Goal: Information Seeking & Learning: Compare options

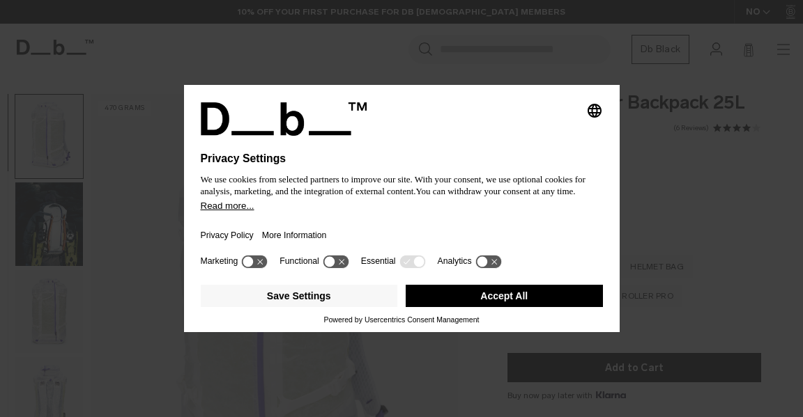
click at [520, 298] on button "Accept All" at bounding box center [504, 296] width 197 height 22
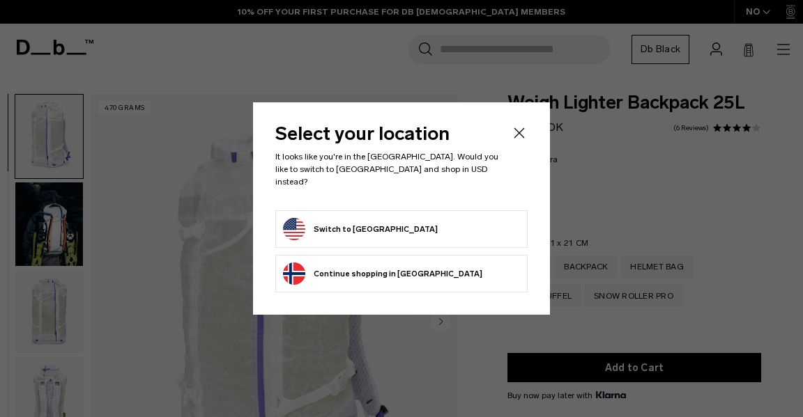
click at [452, 224] on form "Switch to United States" at bounding box center [401, 229] width 237 height 22
click at [360, 231] on button "Switch to United States" at bounding box center [360, 229] width 155 height 22
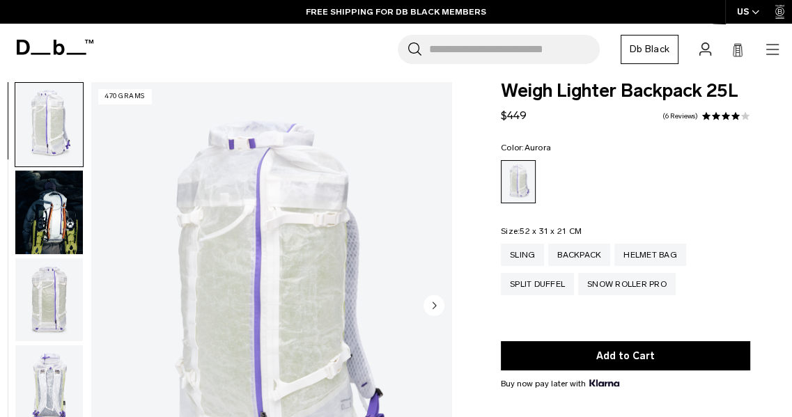
scroll to position [11, 0]
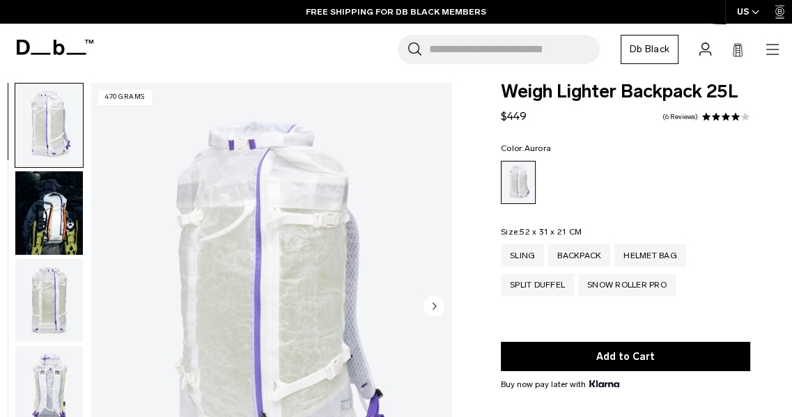
click at [56, 209] on img "button" at bounding box center [49, 213] width 68 height 84
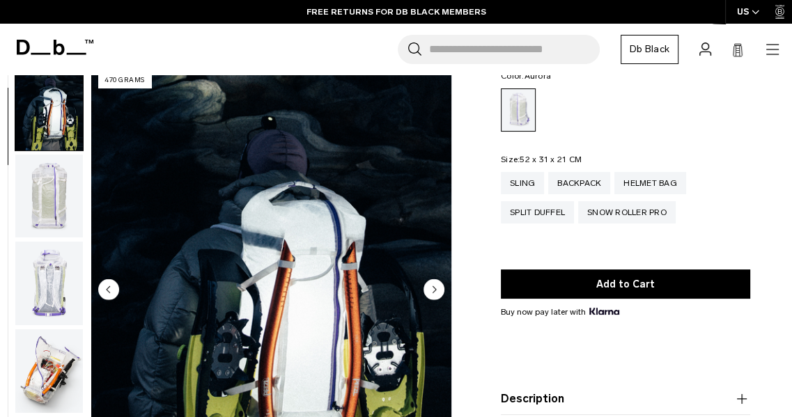
scroll to position [86, 0]
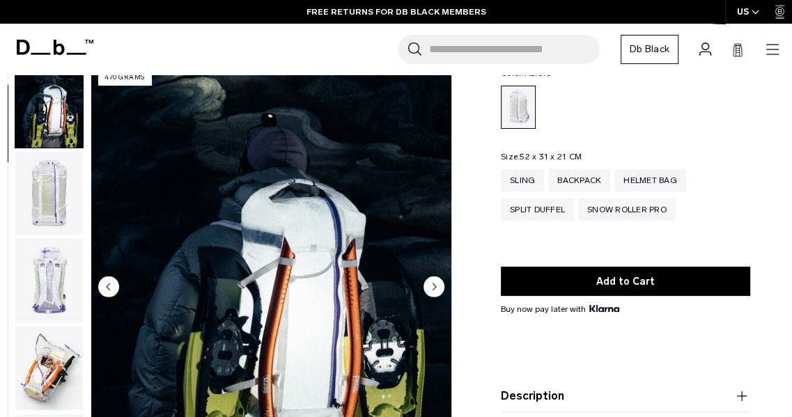
click at [440, 292] on circle "Next slide" at bounding box center [434, 286] width 21 height 21
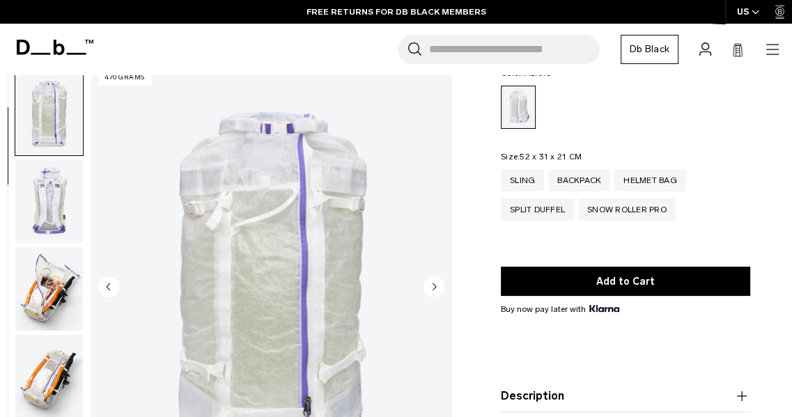
scroll to position [176, 0]
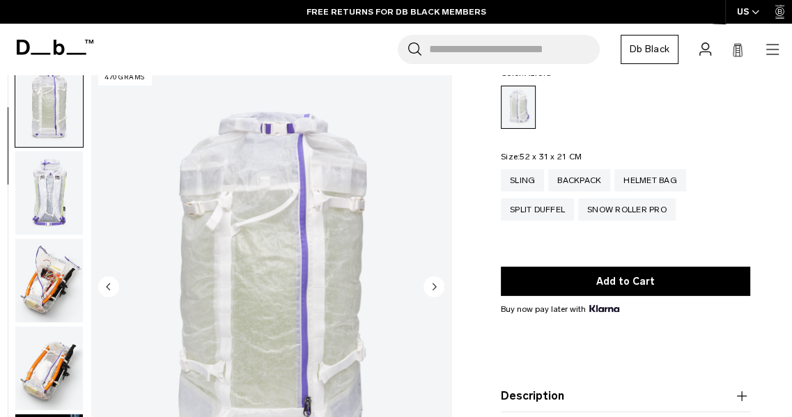
click at [440, 288] on circle "Next slide" at bounding box center [434, 286] width 21 height 21
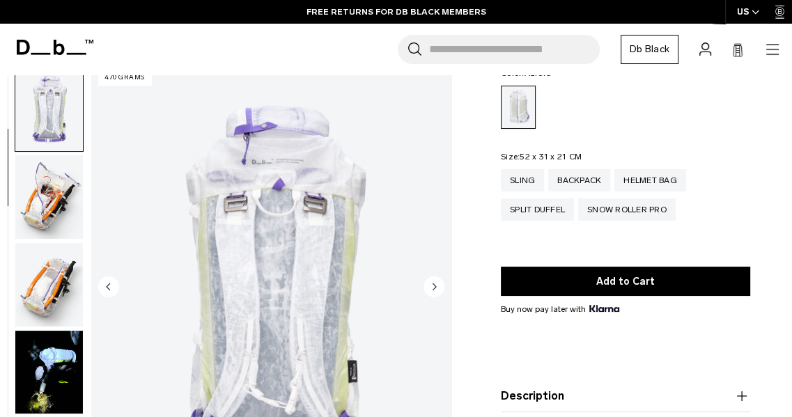
scroll to position [263, 0]
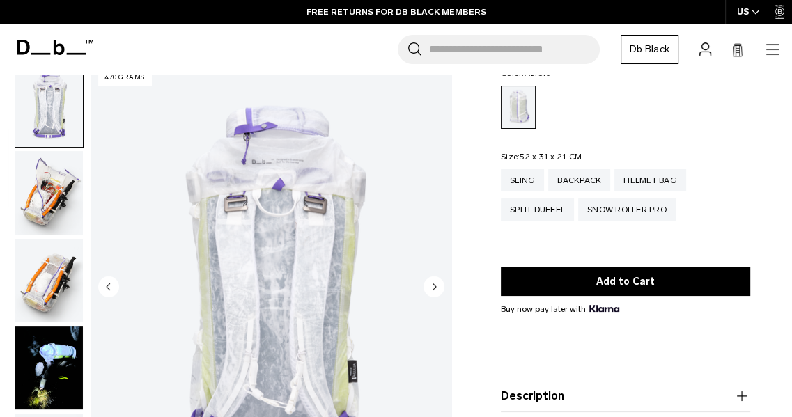
click at [435, 293] on circle "Next slide" at bounding box center [434, 286] width 21 height 21
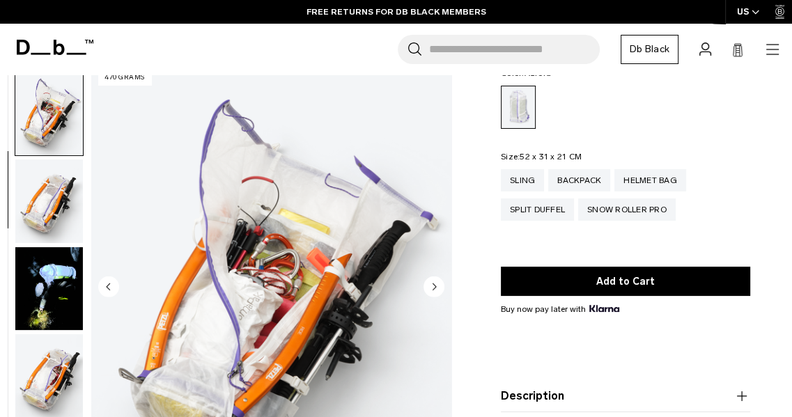
scroll to position [351, 0]
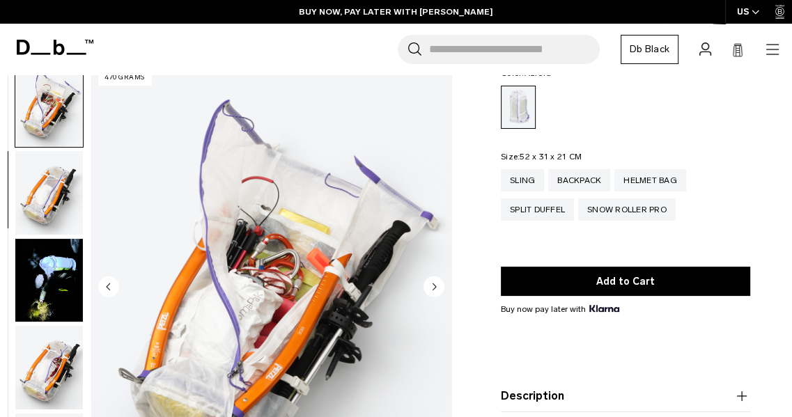
click at [447, 291] on img "4 / 18" at bounding box center [271, 288] width 360 height 450
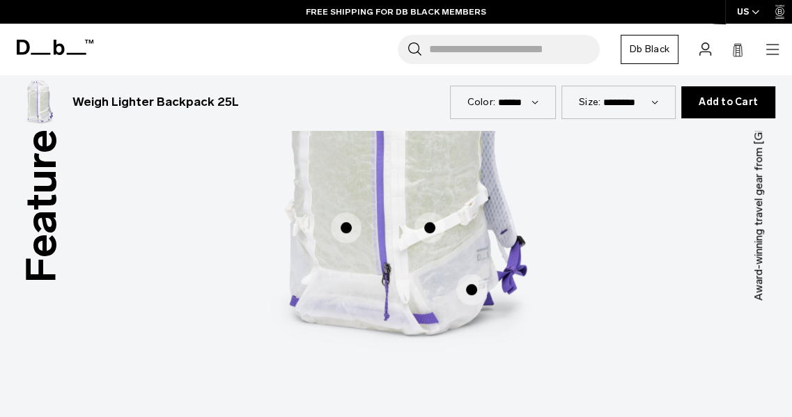
scroll to position [773, 0]
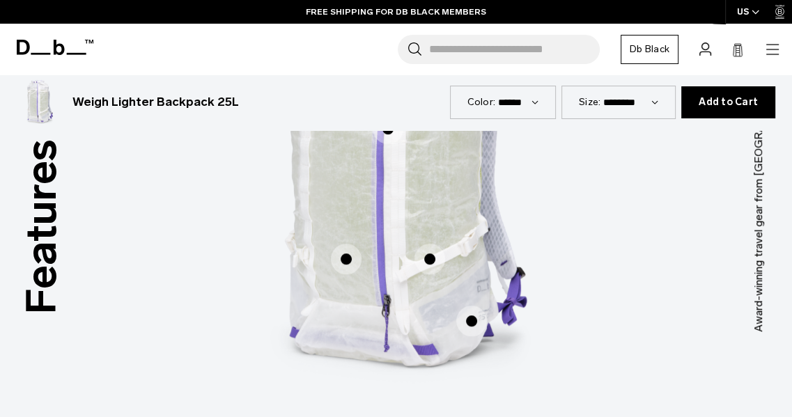
click at [468, 325] on span "1 / 3" at bounding box center [471, 321] width 31 height 31
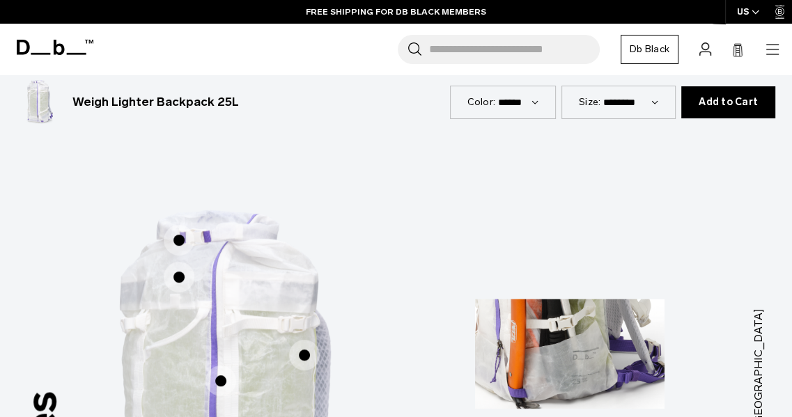
scroll to position [519, 0]
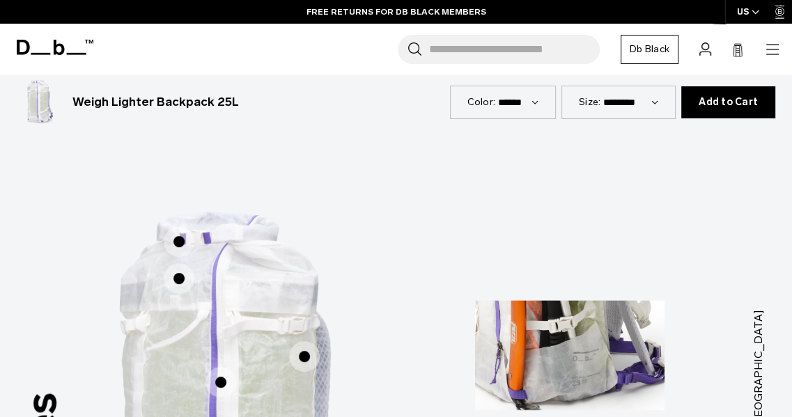
click at [183, 284] on span "1 / 3" at bounding box center [179, 278] width 31 height 31
click at [178, 252] on span "1 / 3" at bounding box center [179, 241] width 31 height 31
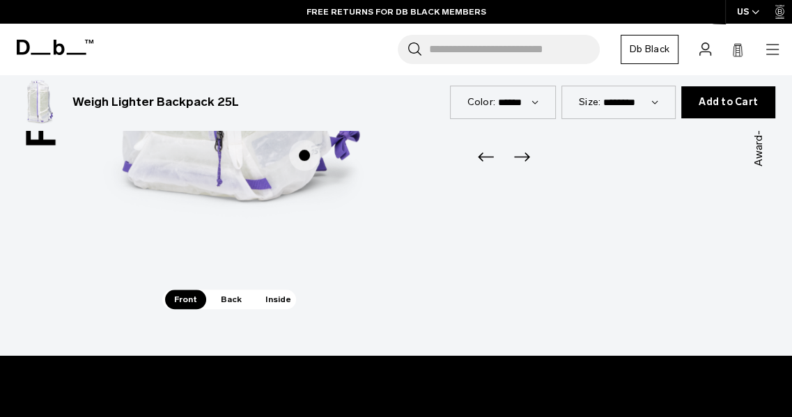
scroll to position [939, 0]
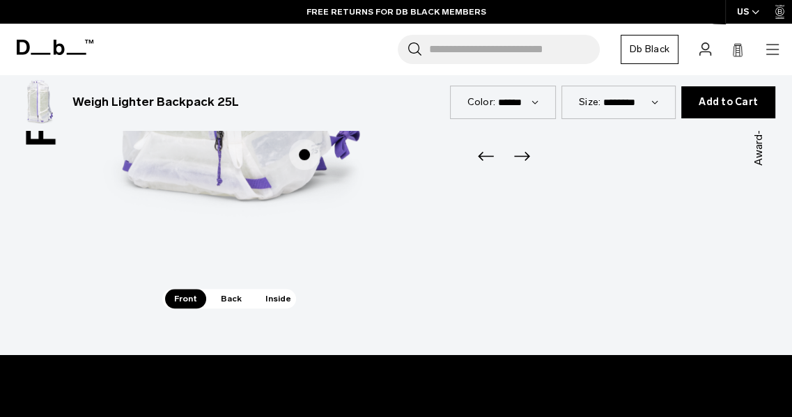
click at [235, 304] on span "Back" at bounding box center [231, 299] width 39 height 20
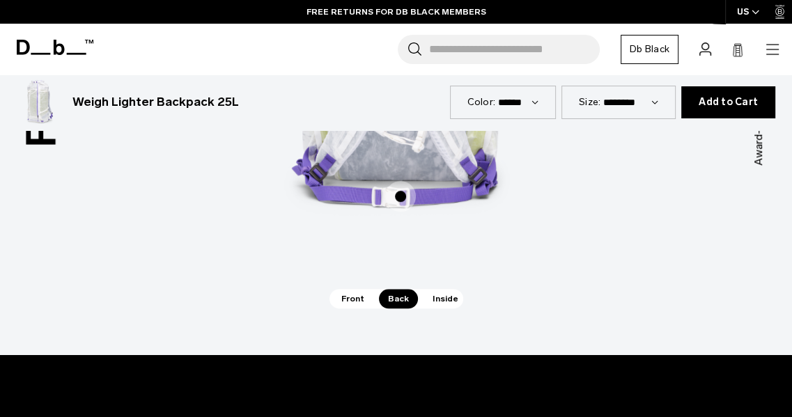
click at [447, 302] on span "Inside" at bounding box center [446, 299] width 44 height 20
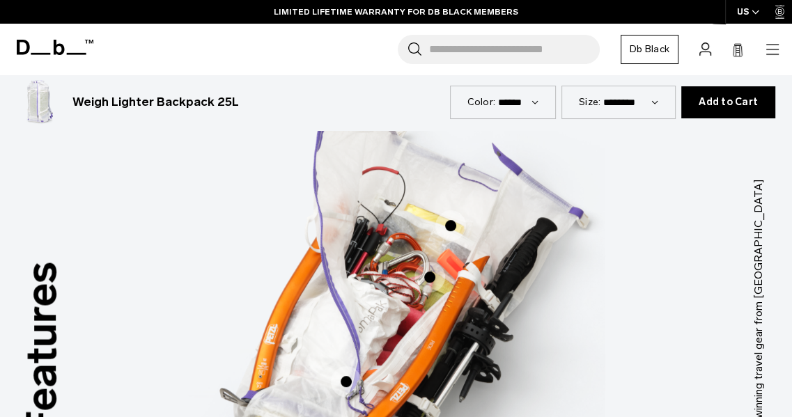
scroll to position [649, 0]
click at [491, 258] on img "3 / 3" at bounding box center [396, 297] width 418 height 520
click at [450, 240] on span "3 / 3" at bounding box center [450, 226] width 31 height 31
click at [453, 231] on span "3 / 3" at bounding box center [450, 226] width 31 height 31
click at [442, 230] on span "3 / 3" at bounding box center [450, 226] width 31 height 31
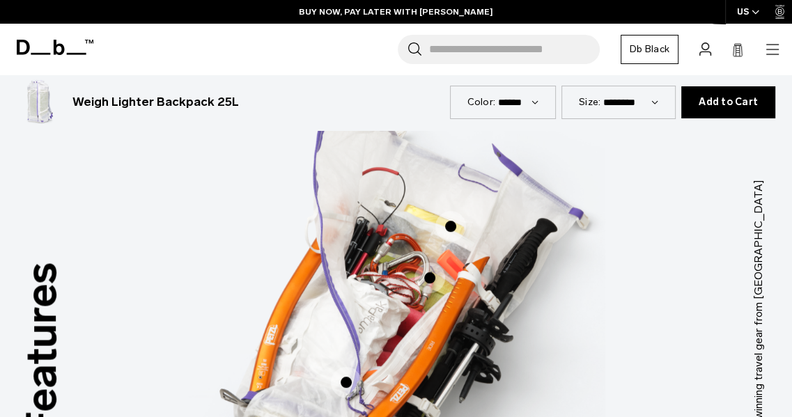
click at [446, 229] on span "3 / 3" at bounding box center [450, 226] width 31 height 31
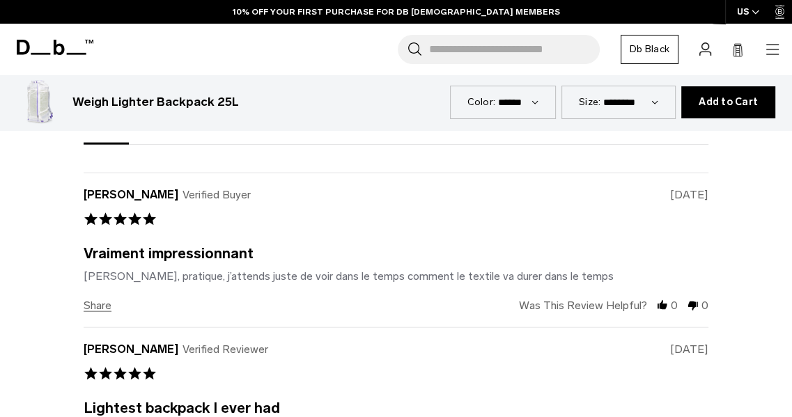
scroll to position [2334, 0]
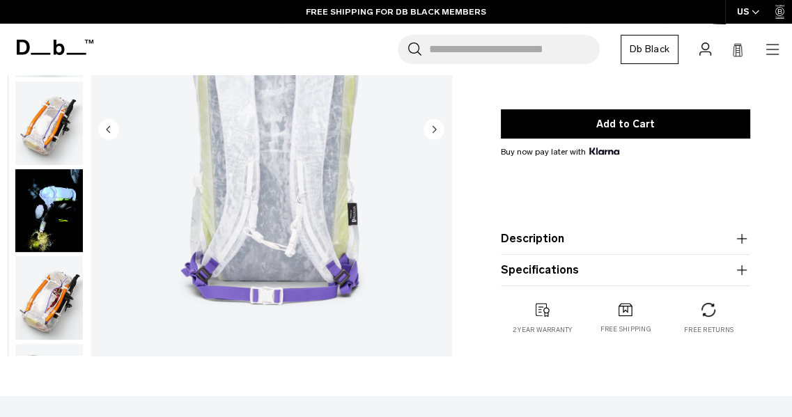
scroll to position [0, 0]
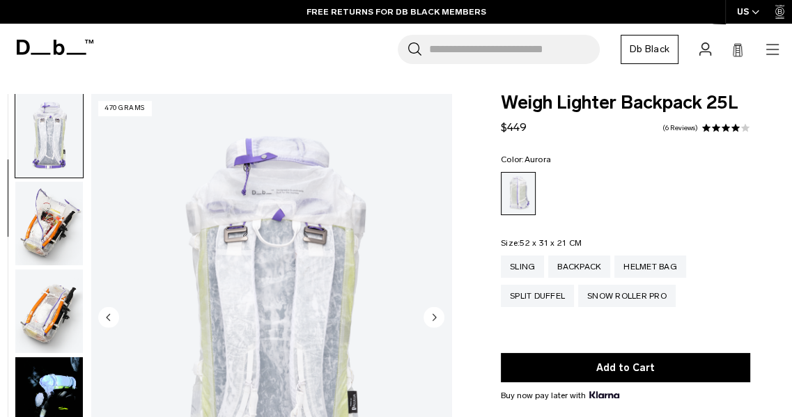
click at [59, 230] on img "button" at bounding box center [49, 224] width 68 height 84
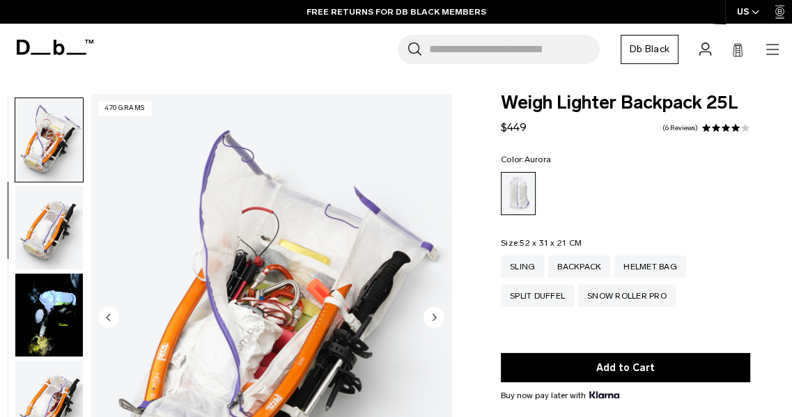
scroll to position [351, 0]
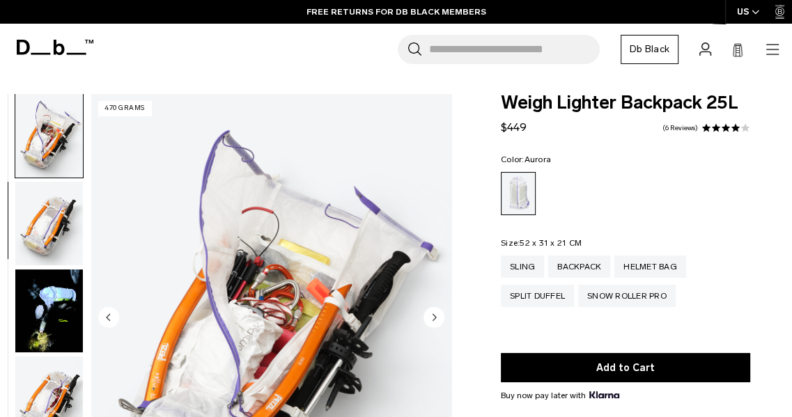
click at [52, 303] on img "button" at bounding box center [49, 312] width 68 height 84
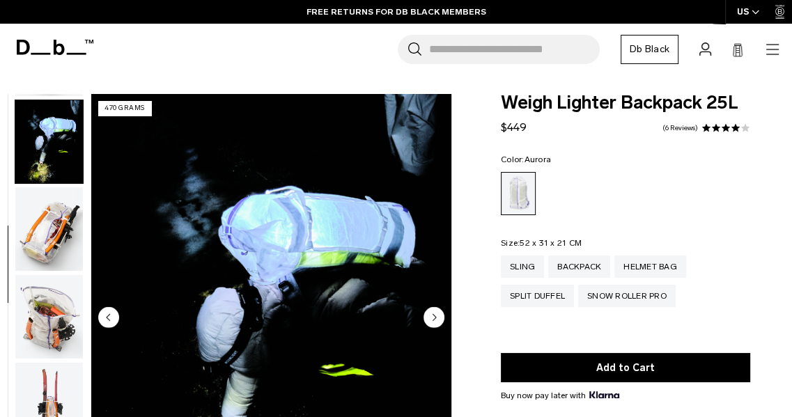
scroll to position [526, 0]
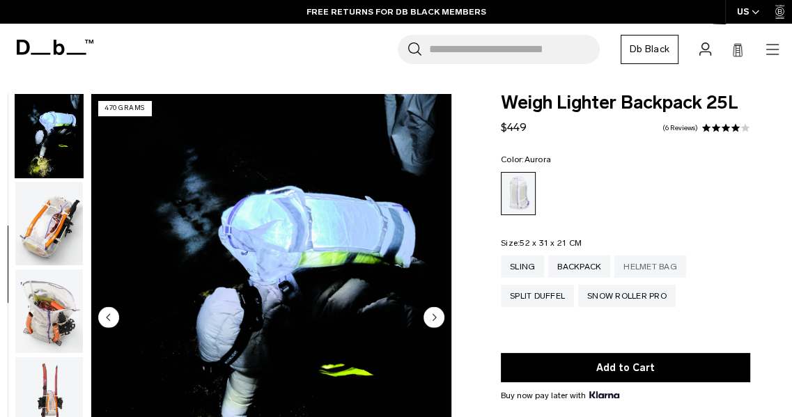
click at [667, 272] on div "Helmet Bag" at bounding box center [651, 267] width 72 height 22
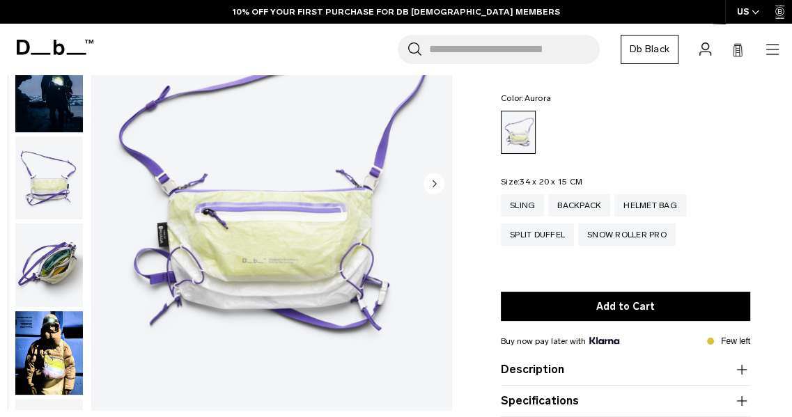
scroll to position [134, 0]
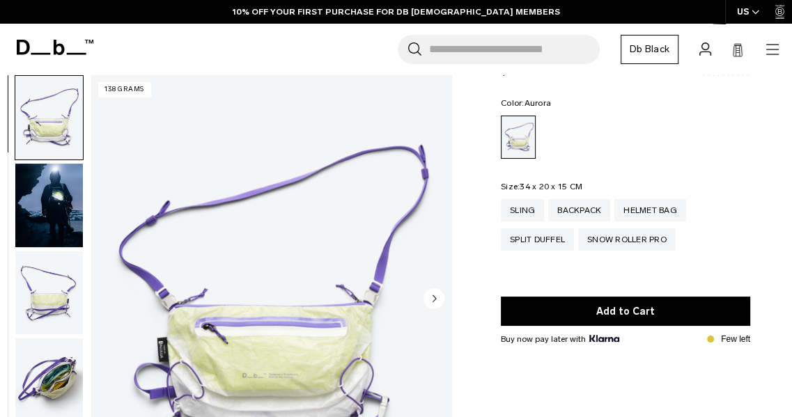
scroll to position [85, 0]
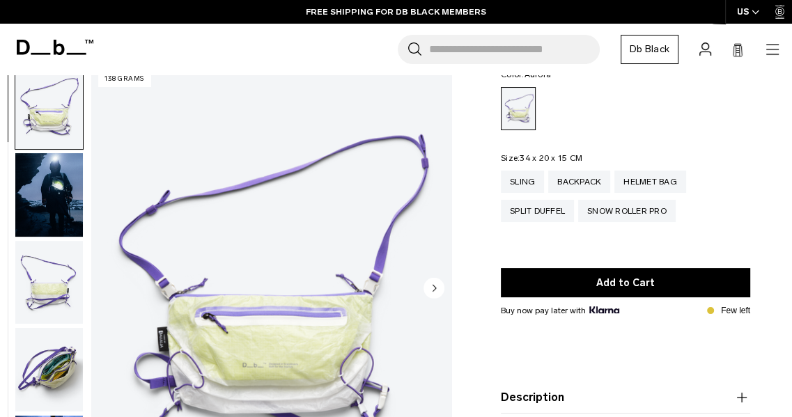
click at [439, 300] on button "Next slide" at bounding box center [434, 289] width 21 height 24
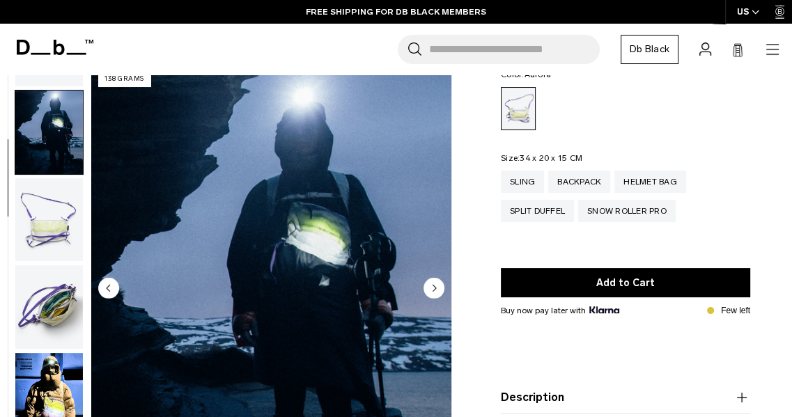
scroll to position [73, 0]
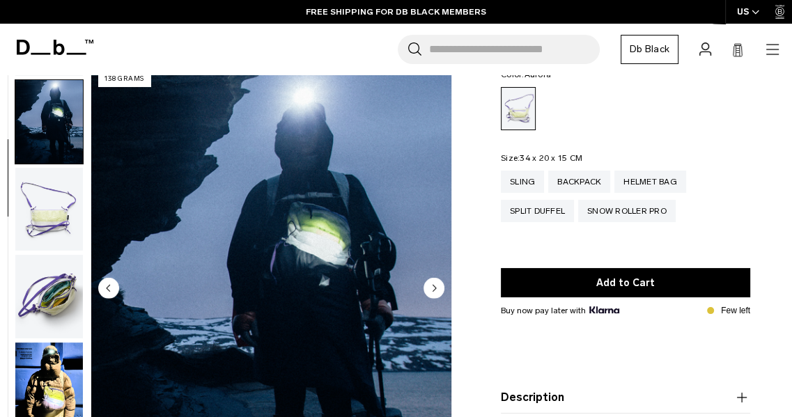
click at [433, 293] on circle "Next slide" at bounding box center [434, 287] width 21 height 21
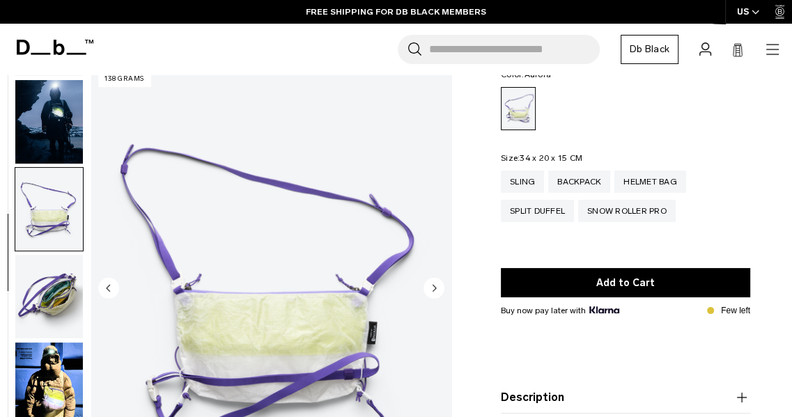
click at [436, 298] on circle "Next slide" at bounding box center [434, 287] width 21 height 21
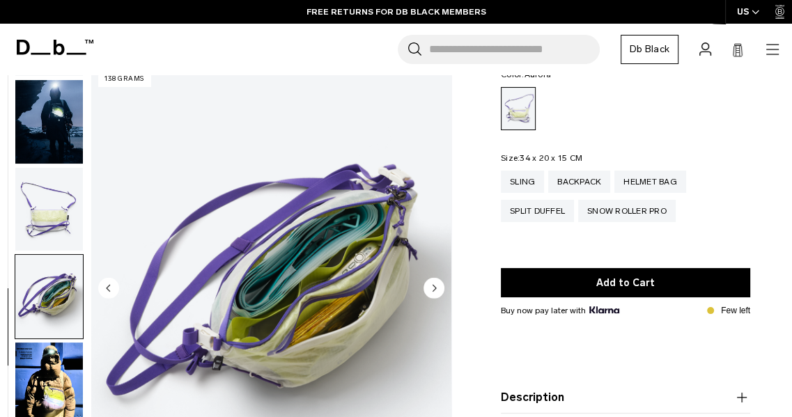
click at [434, 288] on icon "Next slide" at bounding box center [434, 288] width 3 height 6
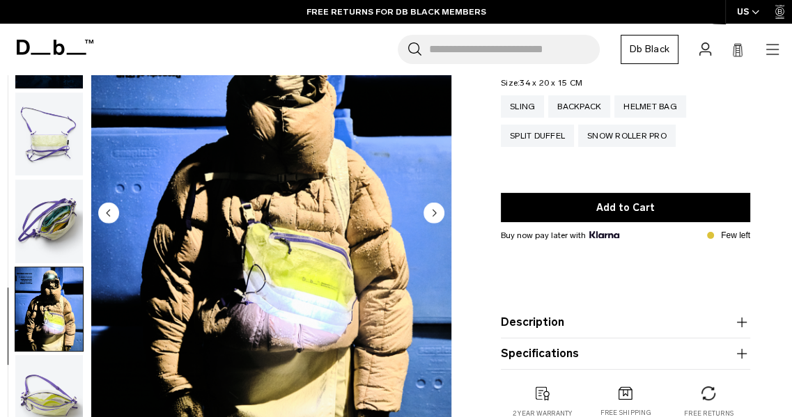
scroll to position [159, 0]
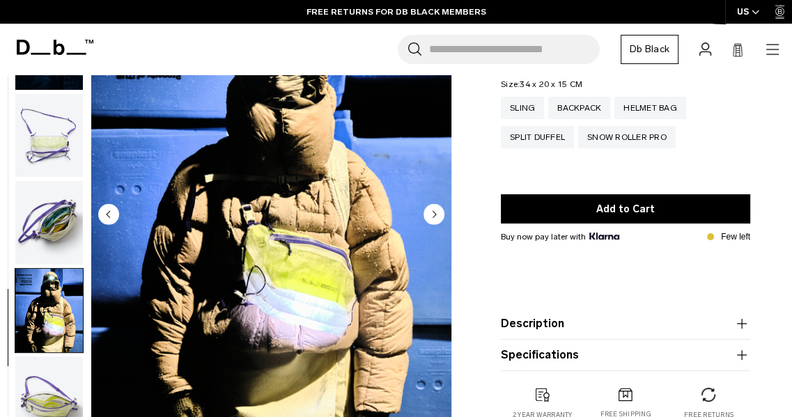
click at [437, 219] on circle "Next slide" at bounding box center [434, 213] width 21 height 21
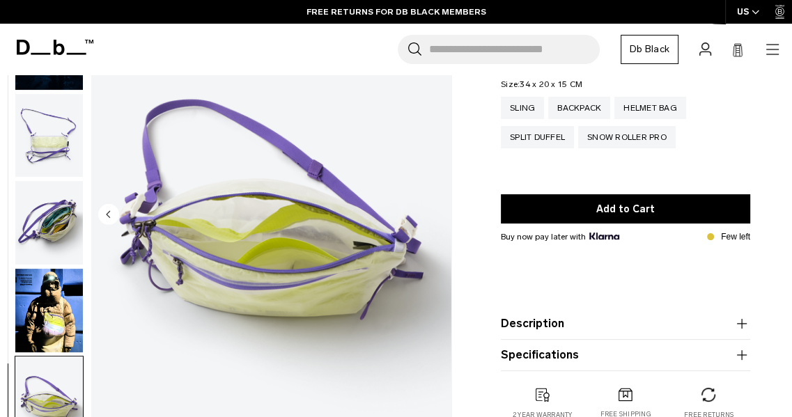
click at [436, 222] on img "6 / 6" at bounding box center [271, 216] width 360 height 450
click at [582, 114] on div "Backpack" at bounding box center [579, 108] width 62 height 22
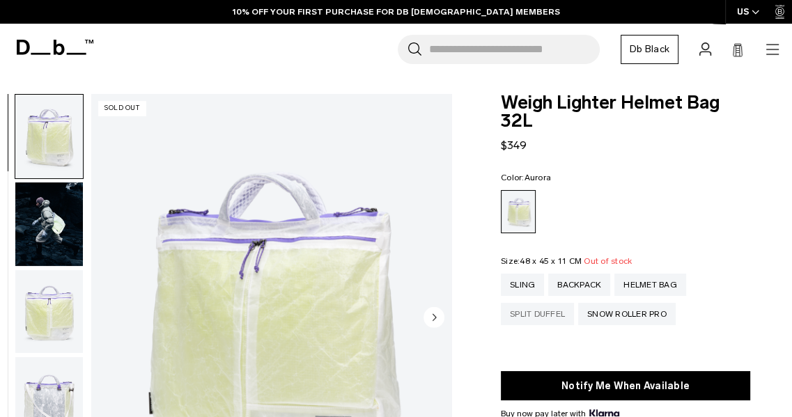
click at [546, 314] on div "Split Duffel" at bounding box center [537, 314] width 73 height 22
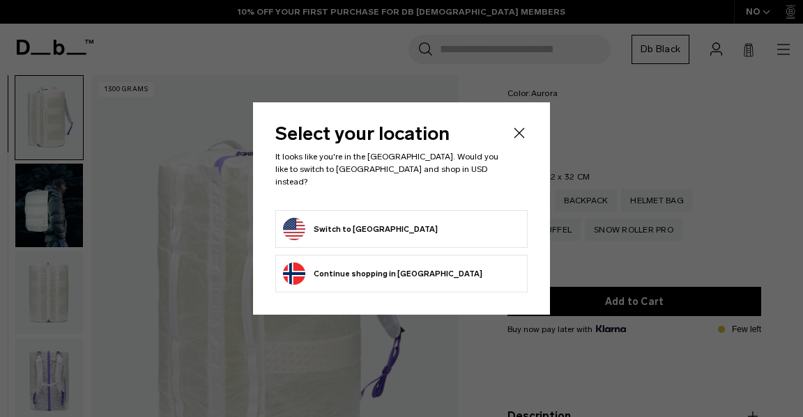
click at [367, 229] on button "Switch to United States" at bounding box center [360, 229] width 155 height 22
click at [381, 229] on button "Switch to United States" at bounding box center [360, 229] width 155 height 22
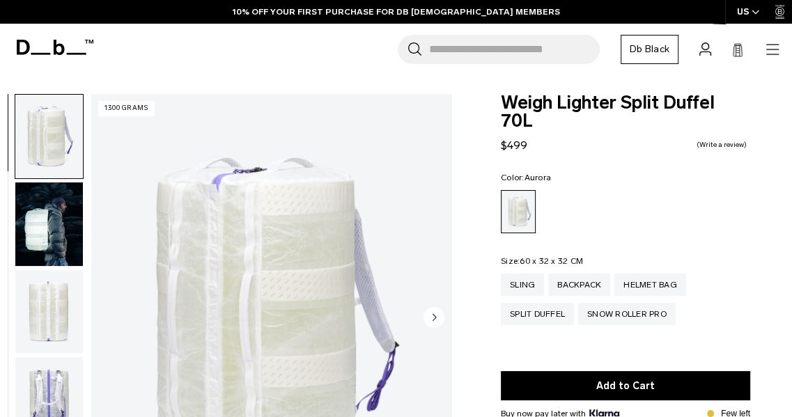
click at [54, 315] on img "button" at bounding box center [49, 312] width 68 height 84
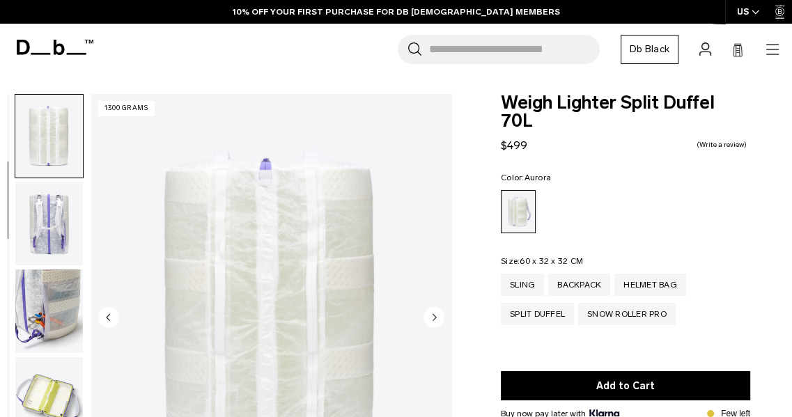
click at [51, 245] on img "button" at bounding box center [49, 224] width 68 height 84
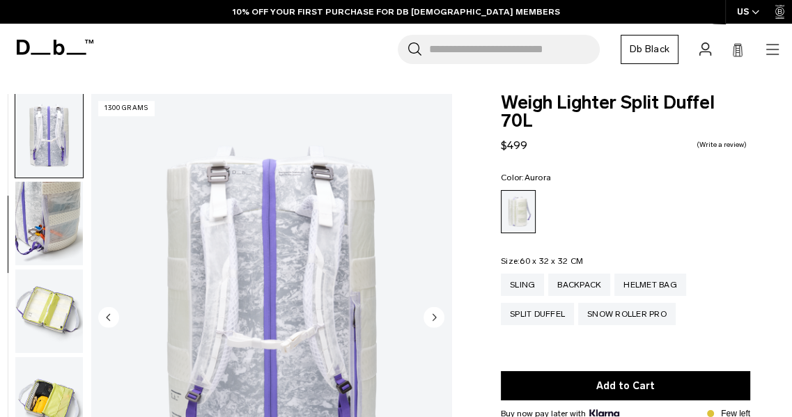
click at [56, 227] on img "button" at bounding box center [49, 224] width 68 height 84
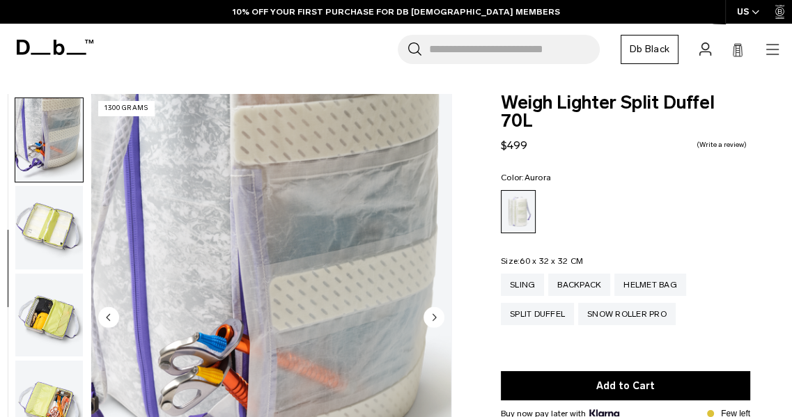
scroll to position [351, 0]
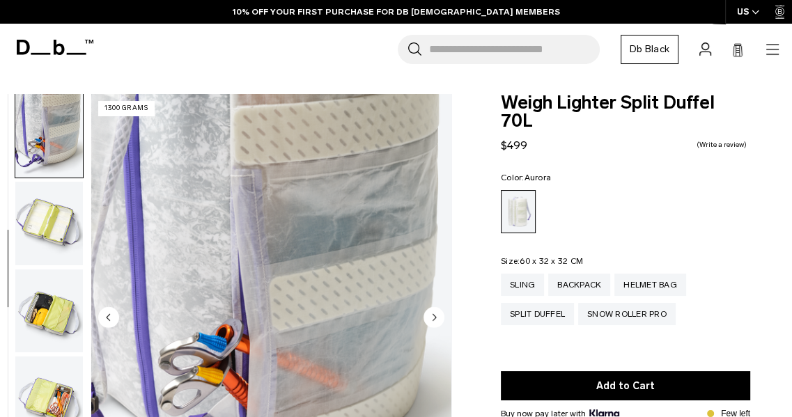
click at [56, 316] on img "button" at bounding box center [49, 312] width 68 height 84
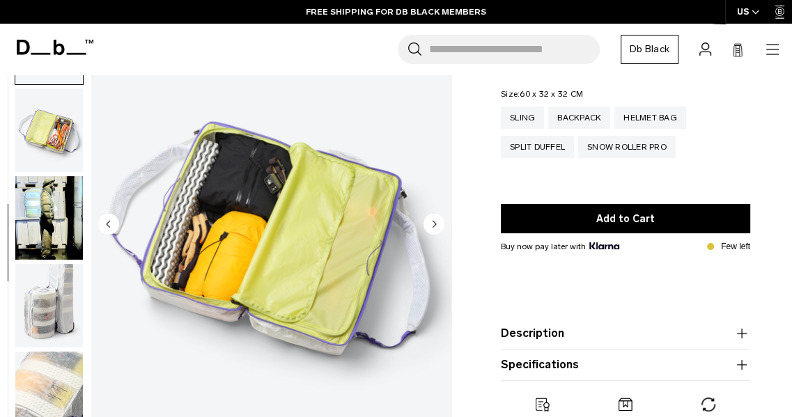
scroll to position [170, 0]
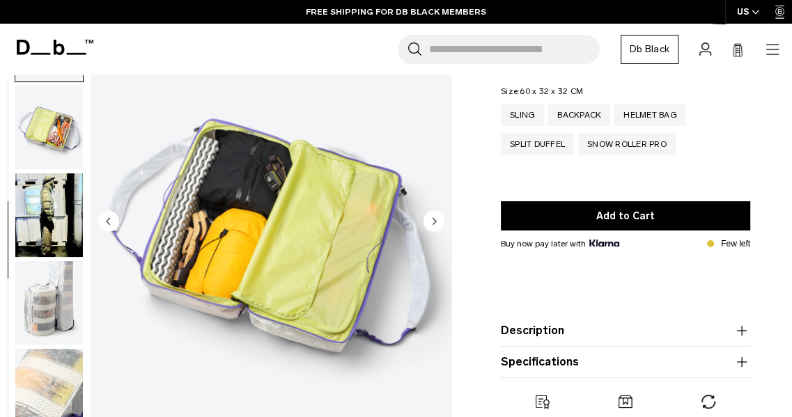
click at [54, 288] on img "button" at bounding box center [49, 303] width 68 height 84
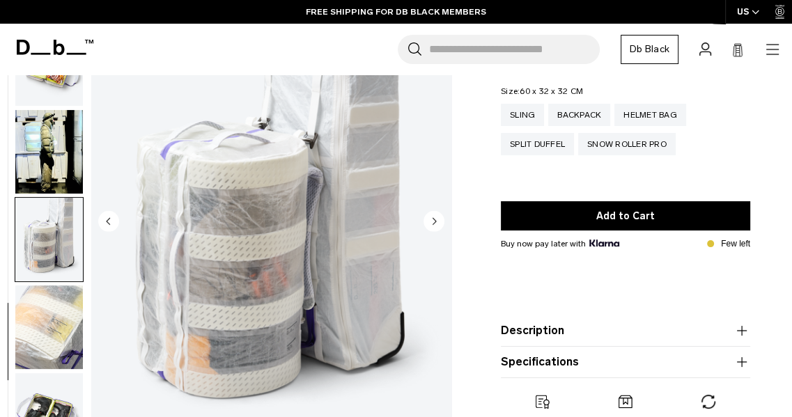
scroll to position [599, 0]
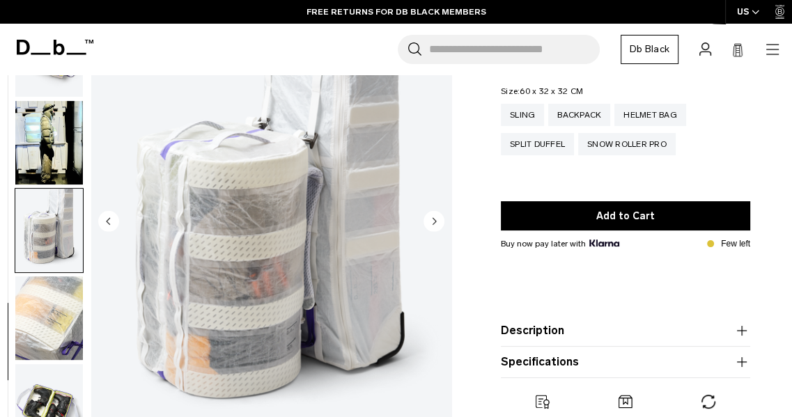
click at [52, 382] on img "button" at bounding box center [49, 406] width 68 height 84
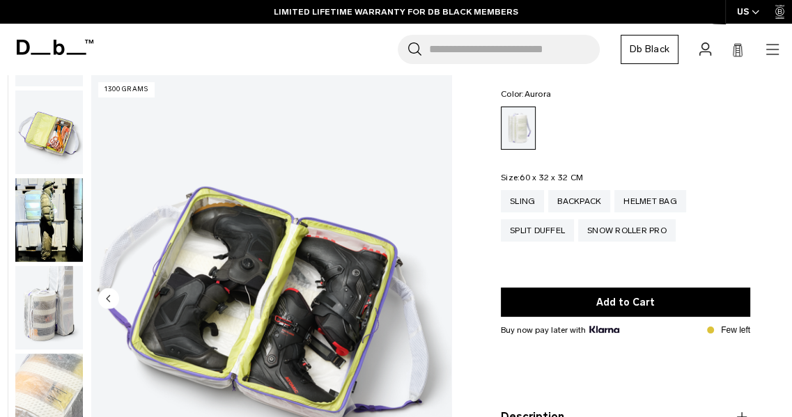
scroll to position [85, 0]
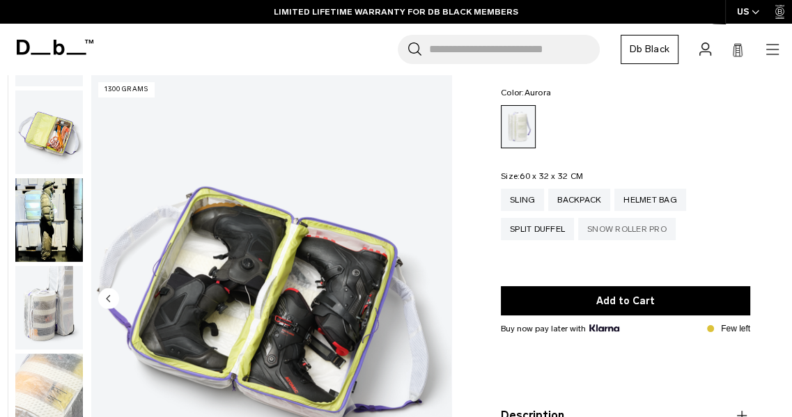
click at [640, 218] on div "Snow Roller Pro" at bounding box center [627, 229] width 98 height 22
